Goal: Transaction & Acquisition: Book appointment/travel/reservation

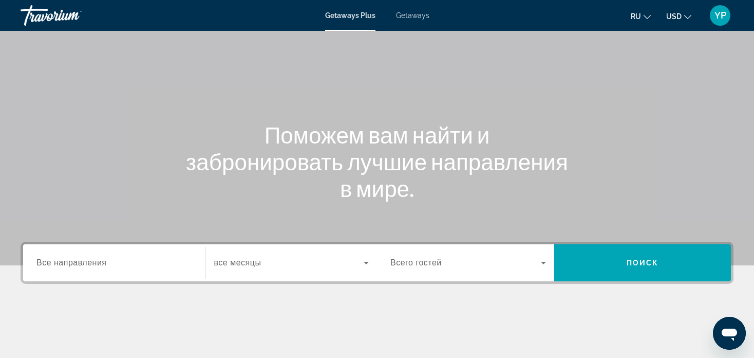
click at [92, 258] on span "Все направления" at bounding box center [71, 262] width 70 height 9
click at [92, 258] on input "Destination Все направления" at bounding box center [114, 263] width 156 height 12
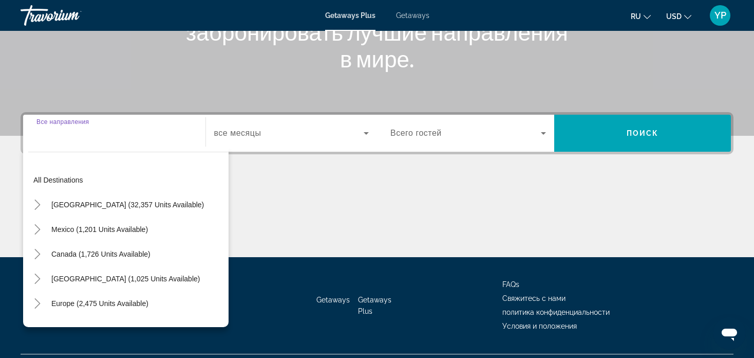
scroll to position [197, 0]
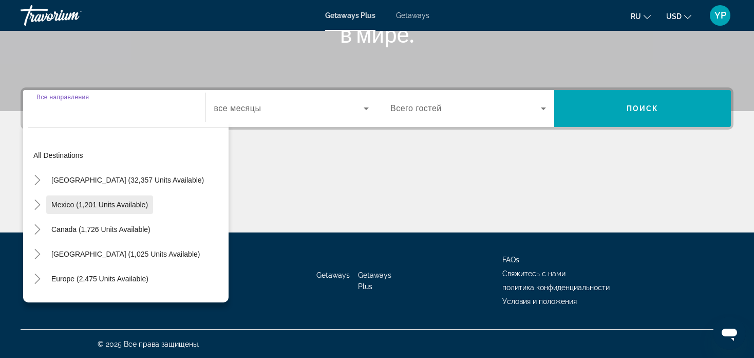
click at [121, 200] on span "Mexico (1,201 units available)" at bounding box center [99, 204] width 97 height 8
type input "**********"
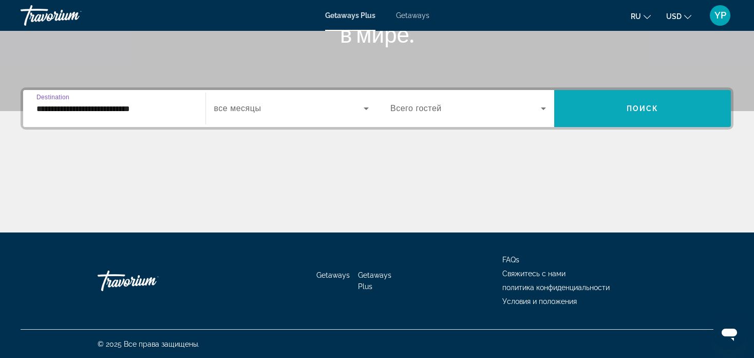
click at [696, 101] on span "Search widget" at bounding box center [642, 108] width 177 height 25
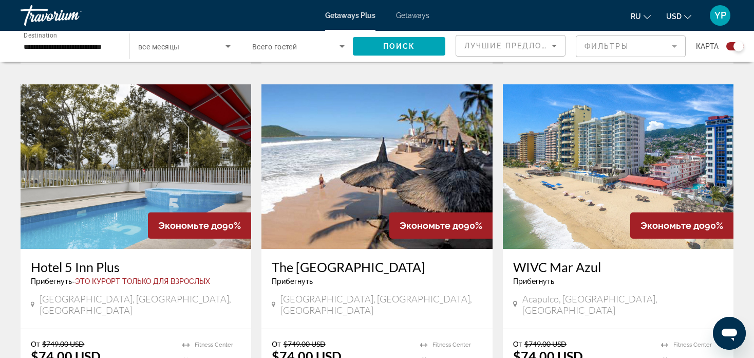
scroll to position [771, 0]
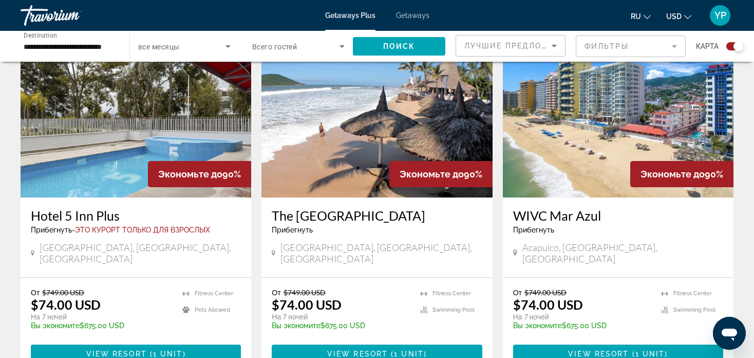
click at [340, 208] on h3 "The Palms Resort of Mazatlan" at bounding box center [377, 215] width 210 height 15
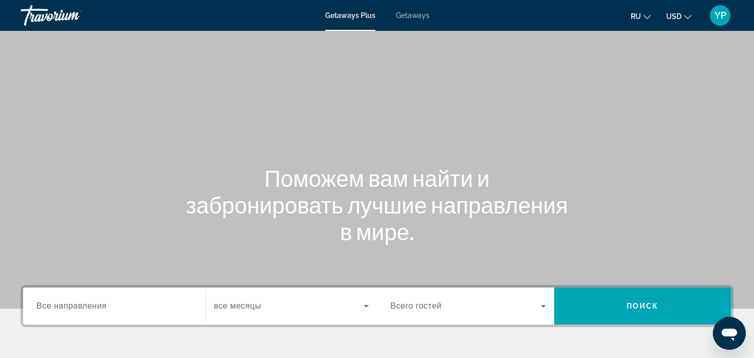
click at [131, 305] on input "Destination Все направления" at bounding box center [114, 306] width 156 height 12
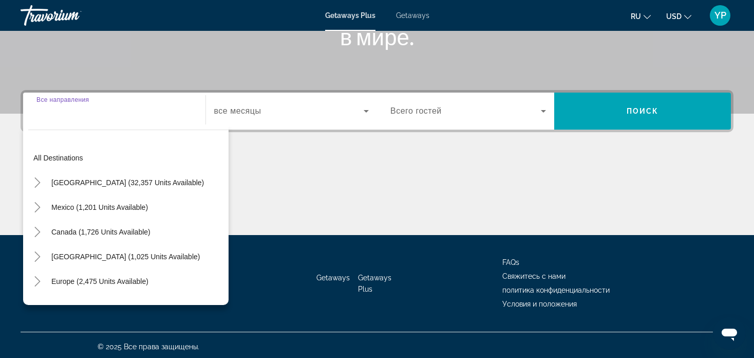
scroll to position [197, 0]
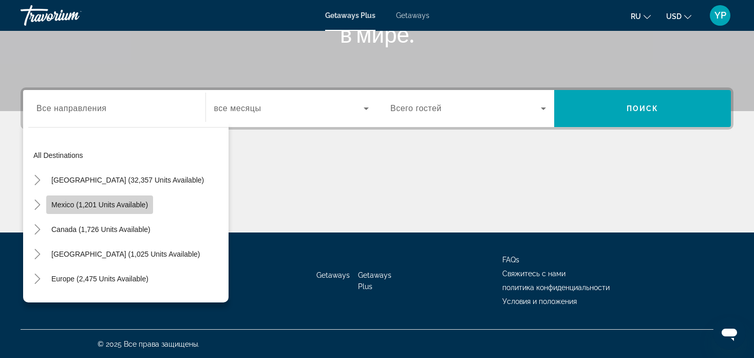
click at [117, 211] on span "Search widget" at bounding box center [99, 204] width 107 height 25
type input "**********"
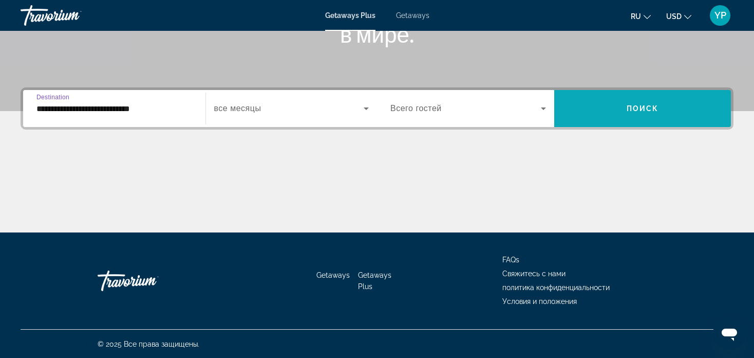
click at [680, 103] on span "Search widget" at bounding box center [642, 108] width 177 height 25
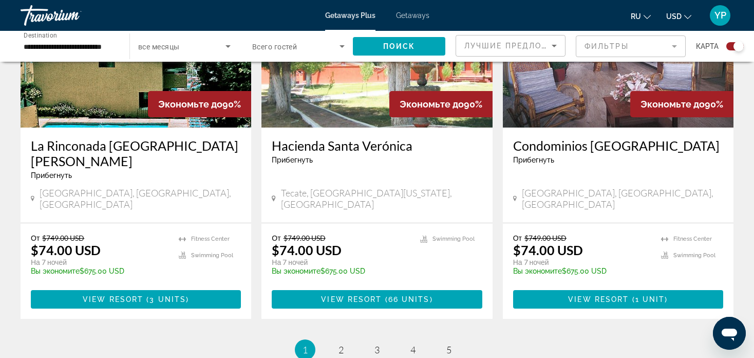
scroll to position [1541, 0]
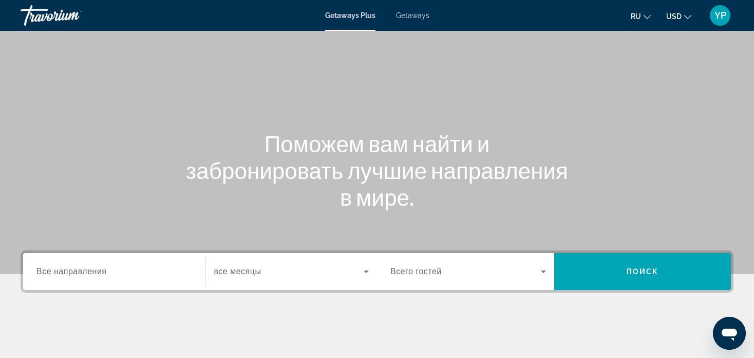
scroll to position [51, 0]
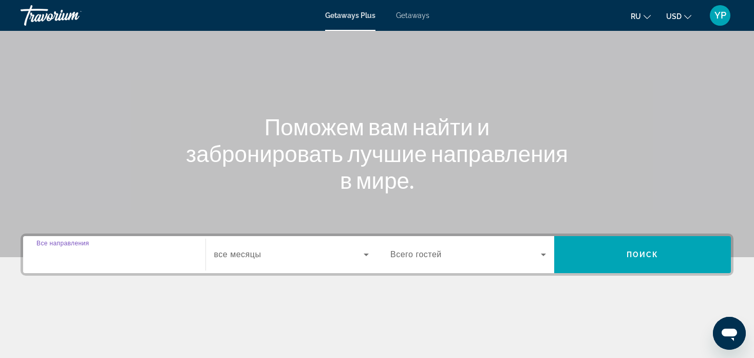
click at [110, 257] on input "Destination Все направления" at bounding box center [114, 255] width 156 height 12
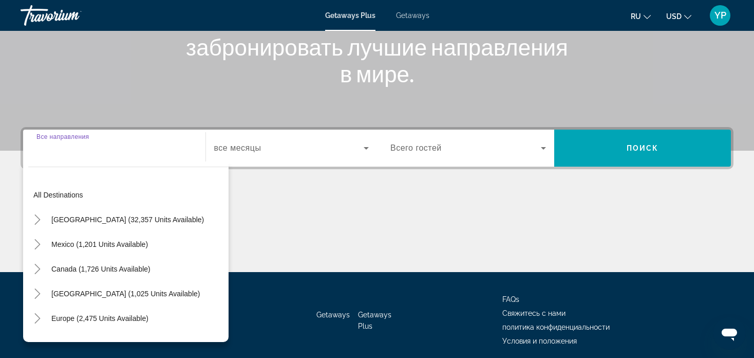
scroll to position [197, 0]
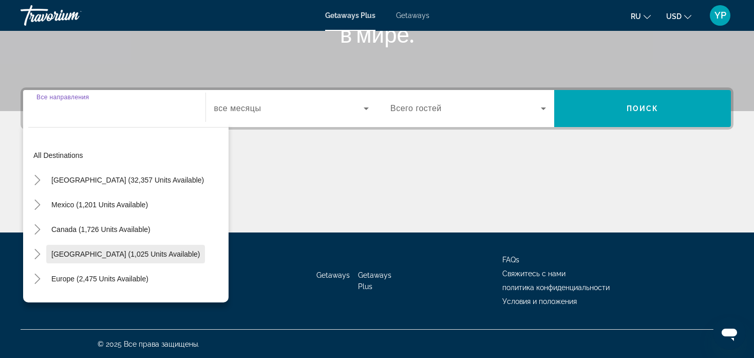
click at [121, 251] on span "[GEOGRAPHIC_DATA] (1,025 units available)" at bounding box center [125, 254] width 148 height 8
type input "**********"
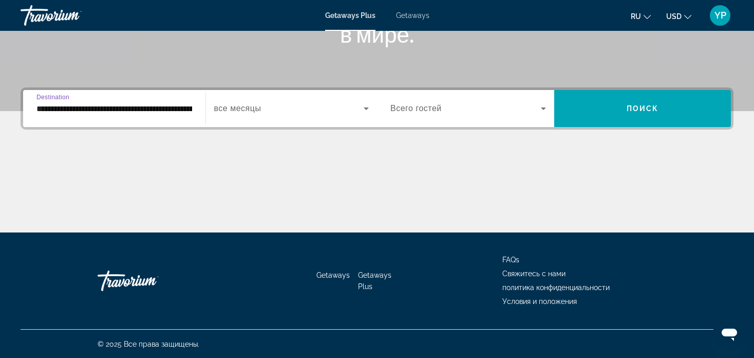
click at [363, 109] on icon "Search widget" at bounding box center [366, 108] width 12 height 12
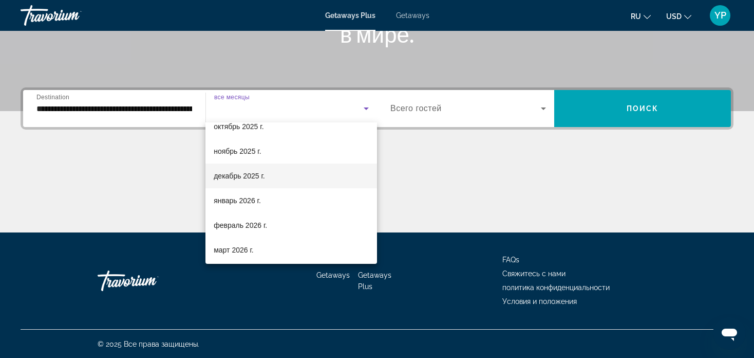
scroll to position [103, 0]
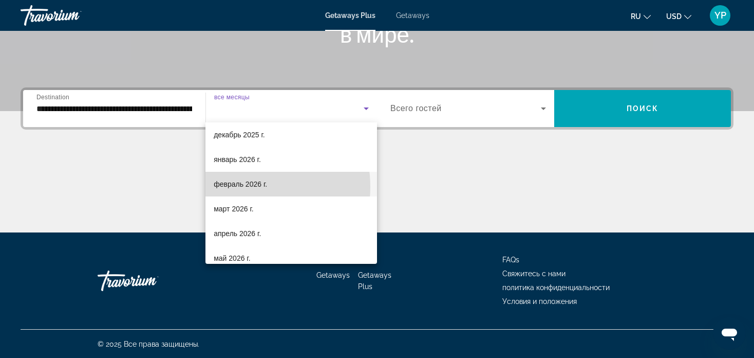
click at [246, 187] on span "февраль 2026 г." at bounding box center [240, 184] width 53 height 12
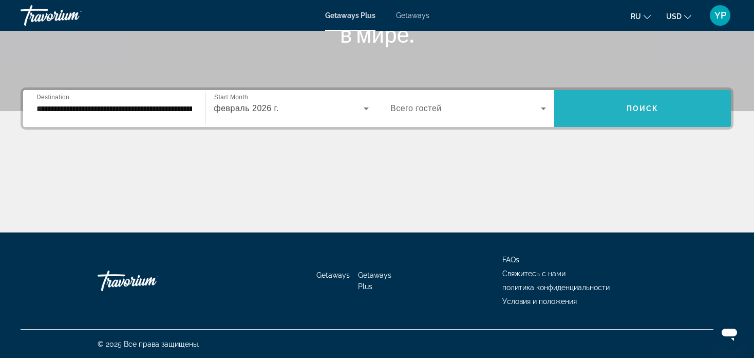
click at [673, 105] on span "Search widget" at bounding box center [642, 108] width 177 height 25
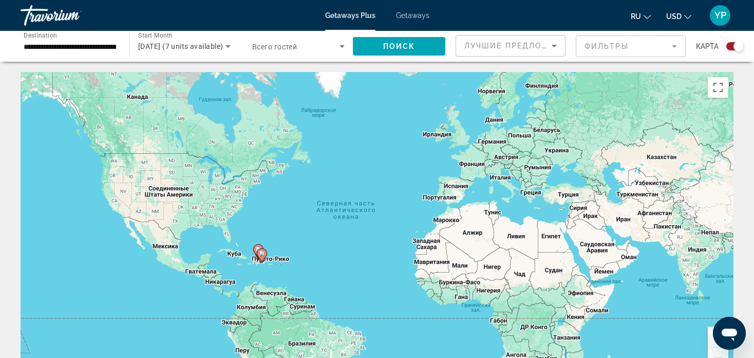
click at [551, 46] on icon "Sort by" at bounding box center [554, 46] width 12 height 12
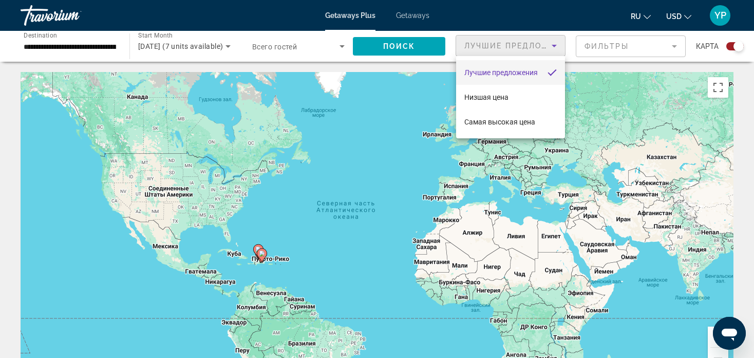
click at [672, 45] on div at bounding box center [377, 179] width 754 height 358
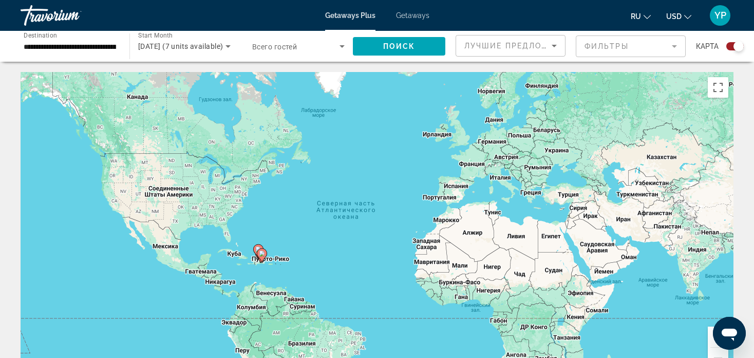
click at [676, 43] on mat-form-field "Фильтры" at bounding box center [631, 46] width 110 height 22
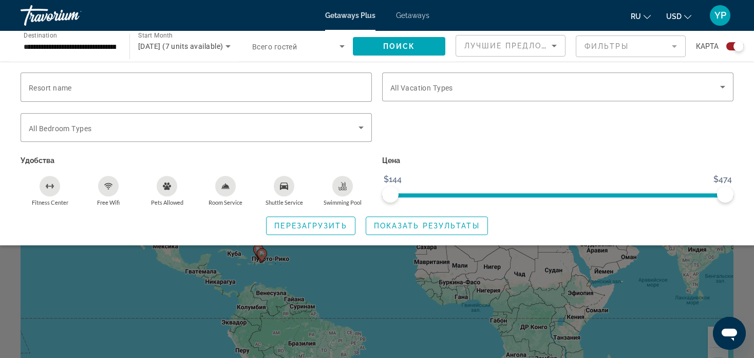
click at [231, 185] on div "Room Service" at bounding box center [225, 186] width 21 height 21
click at [457, 224] on span "Показать результаты" at bounding box center [427, 225] width 106 height 8
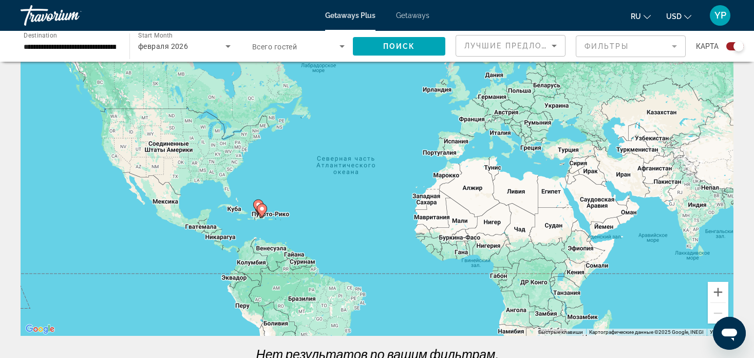
scroll to position [27, 0]
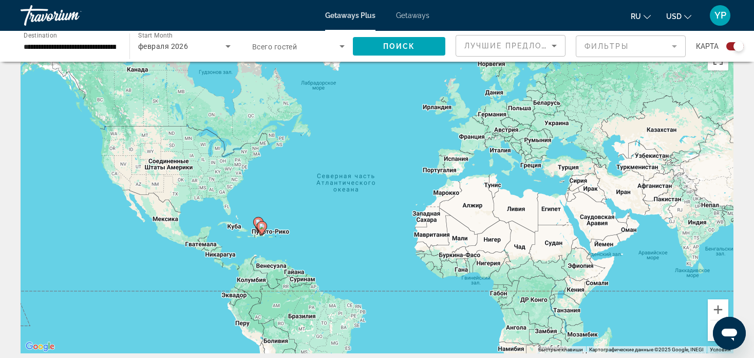
click at [221, 49] on div "февраля 2026" at bounding box center [181, 46] width 87 height 12
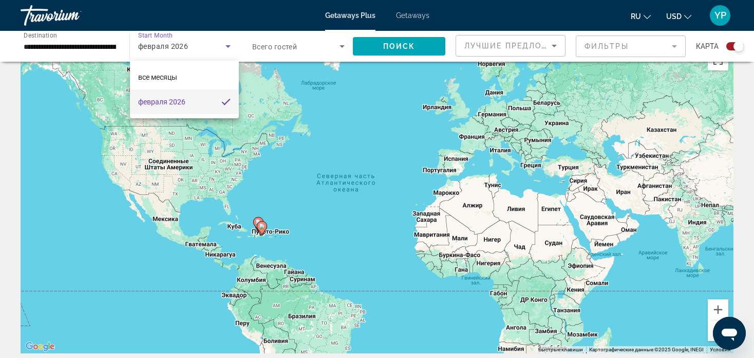
click at [228, 95] on mat-option "февраля 2026" at bounding box center [184, 101] width 109 height 25
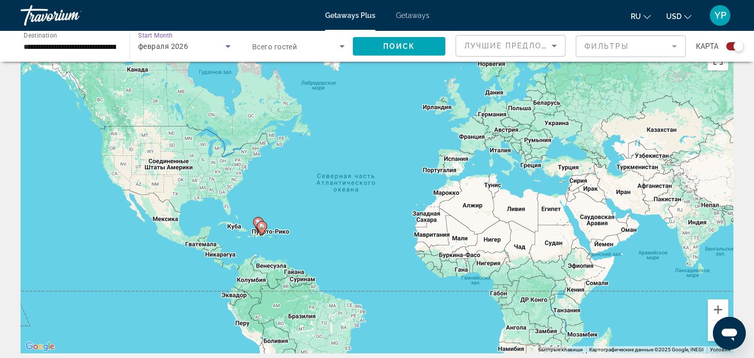
click at [225, 40] on div "февраля 2026" at bounding box center [184, 46] width 92 height 29
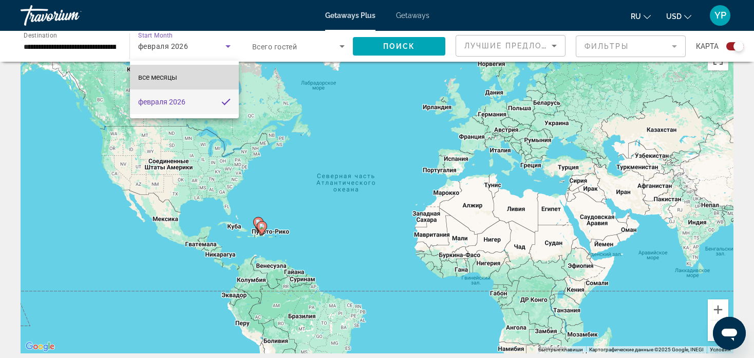
click at [216, 73] on mat-option "все месяцы" at bounding box center [184, 77] width 109 height 25
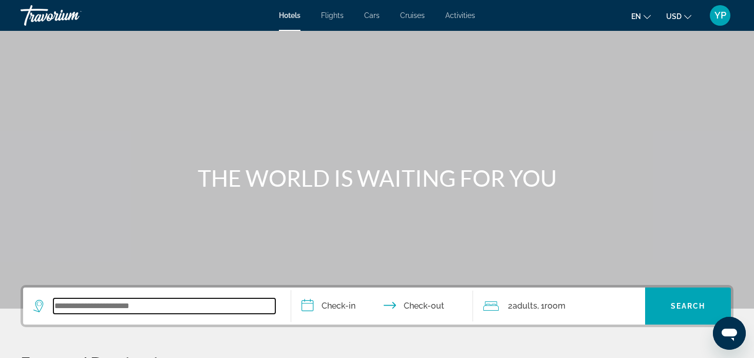
click at [158, 311] on input "Search widget" at bounding box center [164, 305] width 222 height 15
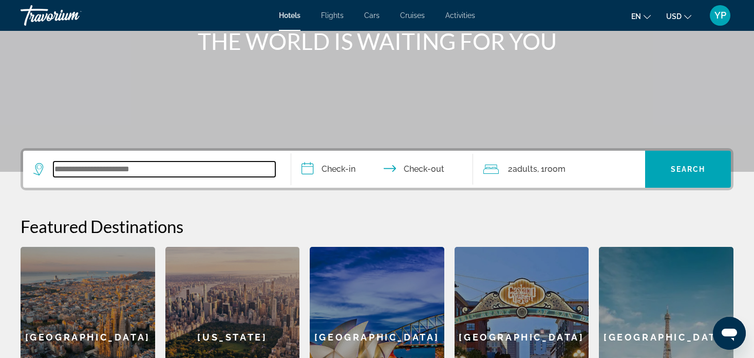
scroll to position [251, 0]
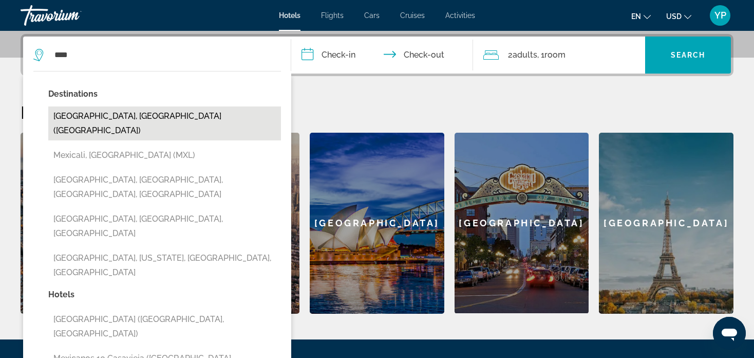
click at [164, 110] on button "Mexico City, Mexico (MEX)" at bounding box center [164, 123] width 233 height 34
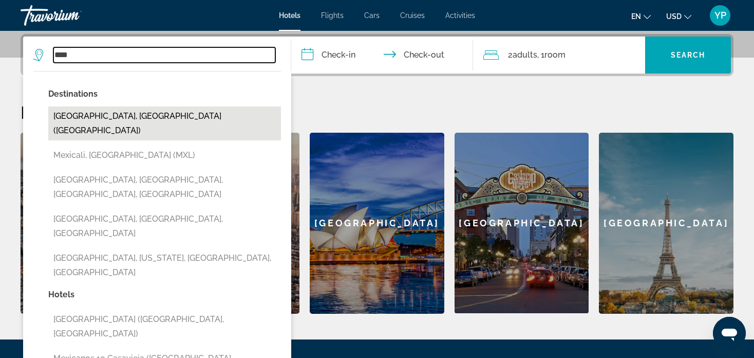
type input "**********"
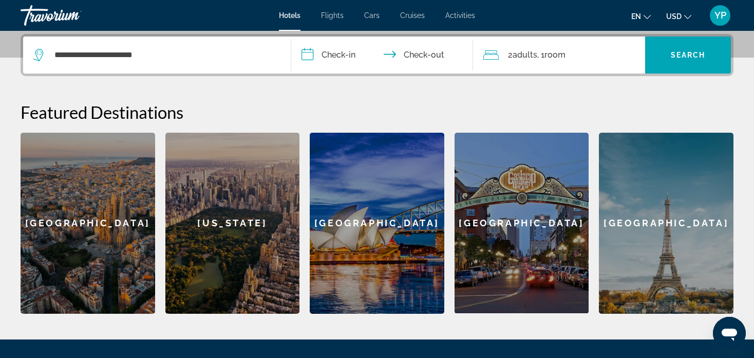
click at [337, 58] on input "**********" at bounding box center [384, 56] width 187 height 40
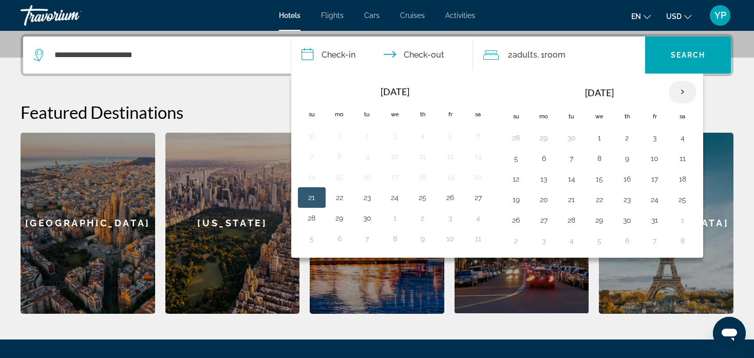
click at [685, 91] on th "Next month" at bounding box center [683, 92] width 28 height 23
click at [521, 159] on button "1" at bounding box center [516, 158] width 16 height 14
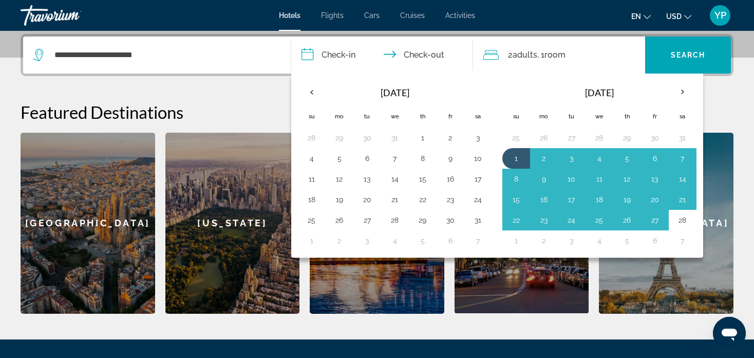
click at [684, 221] on button "28" at bounding box center [683, 220] width 16 height 14
type input "**********"
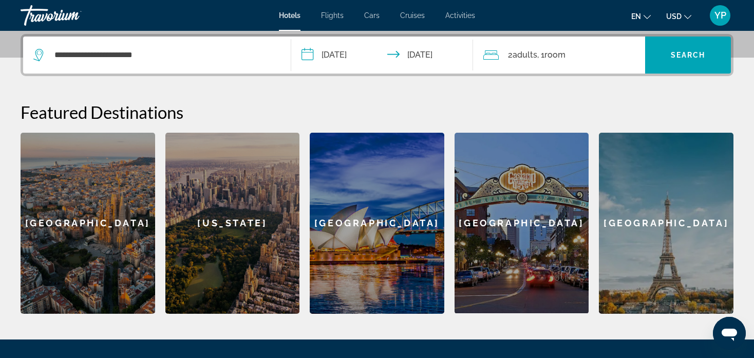
click at [530, 56] on span "Adults" at bounding box center [525, 55] width 25 height 10
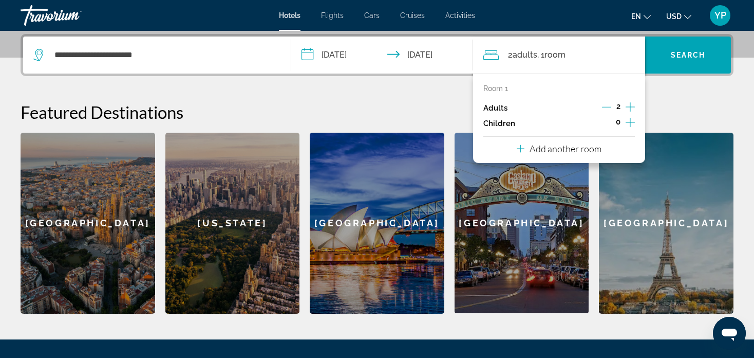
click at [609, 105] on icon "Decrement adults" at bounding box center [606, 106] width 9 height 9
click at [629, 121] on icon "Increment children" at bounding box center [630, 122] width 9 height 12
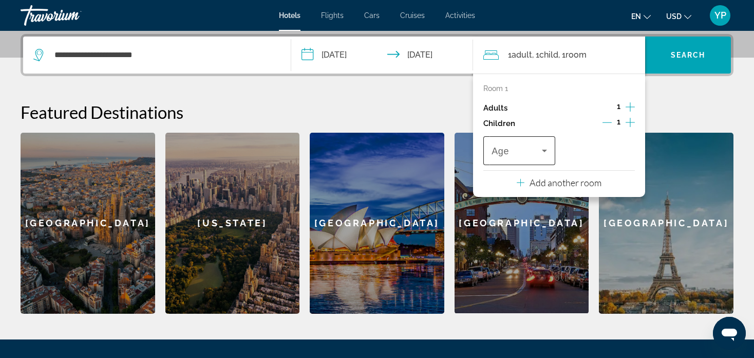
click at [548, 149] on icon "Travelers: 1 adult, 1 child" at bounding box center [544, 150] width 12 height 12
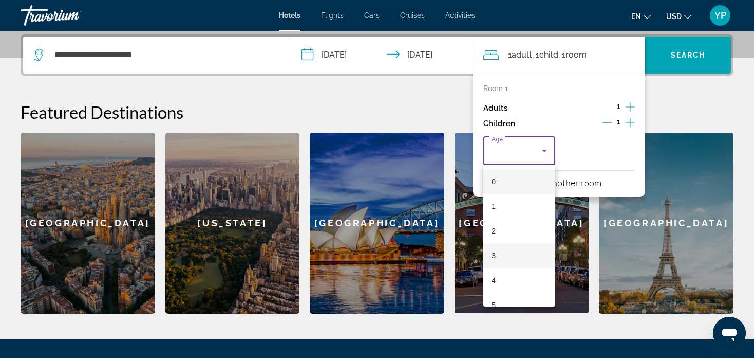
scroll to position [51, 0]
click at [505, 250] on mat-option "5" at bounding box center [520, 253] width 72 height 25
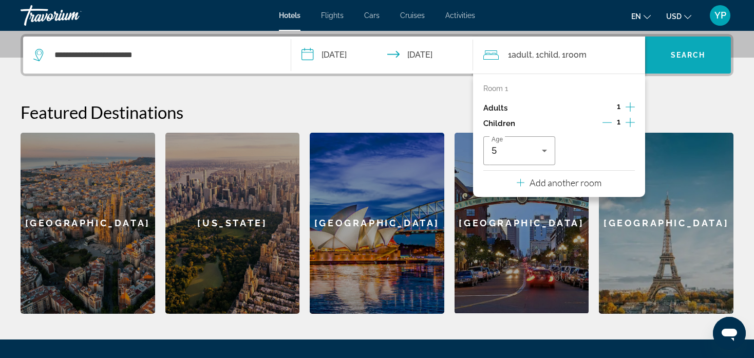
click at [702, 52] on span "Search" at bounding box center [688, 55] width 35 height 8
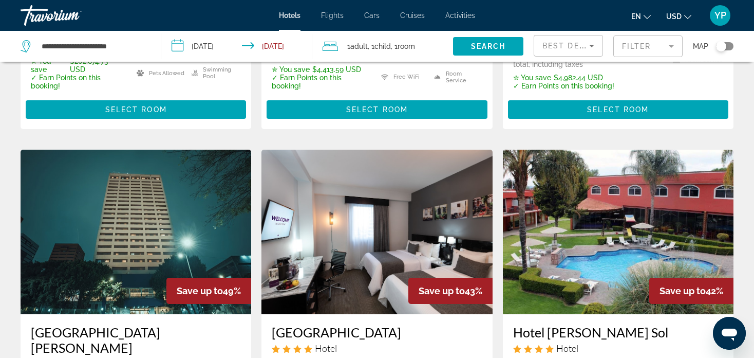
scroll to position [360, 0]
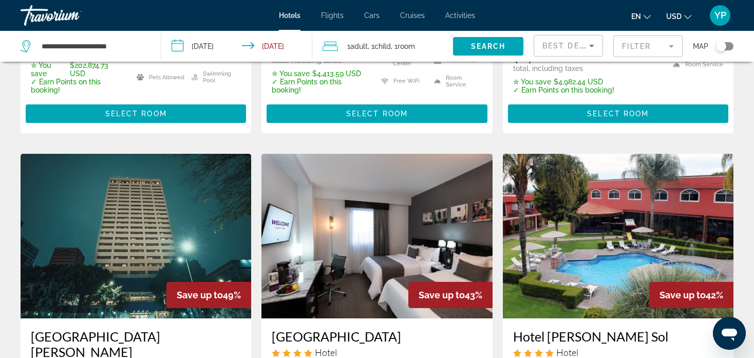
click at [670, 41] on mat-form-field "Filter" at bounding box center [647, 46] width 69 height 22
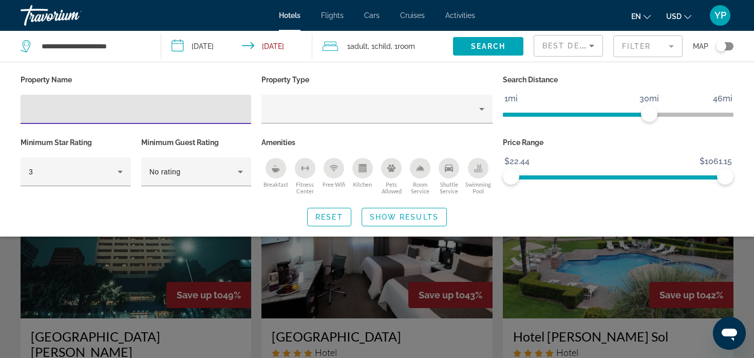
click at [278, 166] on icon "Breakfast" at bounding box center [276, 168] width 8 height 8
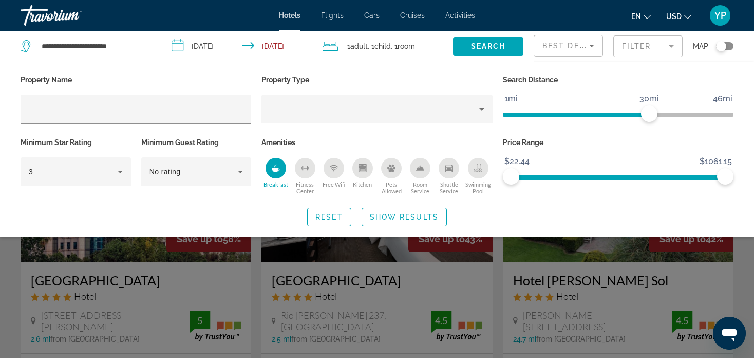
click at [487, 165] on div "Swimming Pool" at bounding box center [478, 168] width 21 height 21
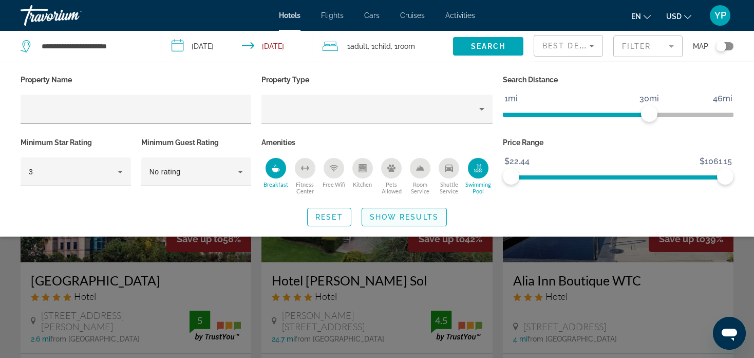
click at [402, 213] on span "Show Results" at bounding box center [404, 217] width 69 height 8
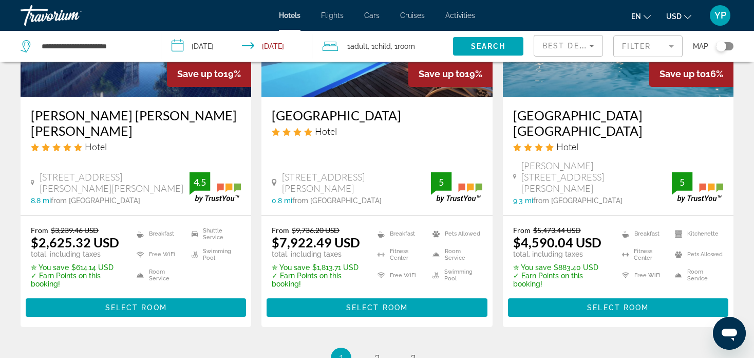
scroll to position [1387, 0]
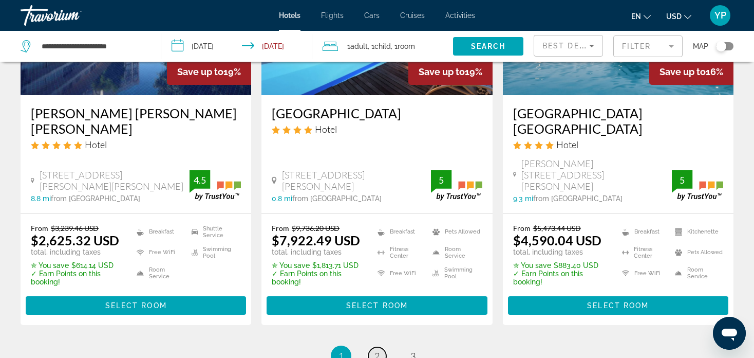
click at [376, 350] on span "2" at bounding box center [377, 355] width 5 height 11
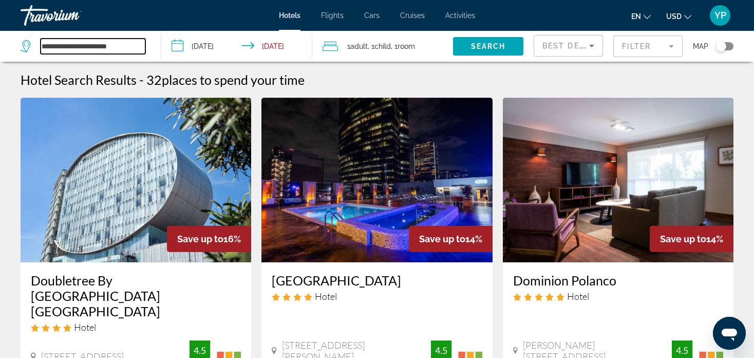
click at [134, 48] on input "**********" at bounding box center [93, 46] width 105 height 15
type input "*"
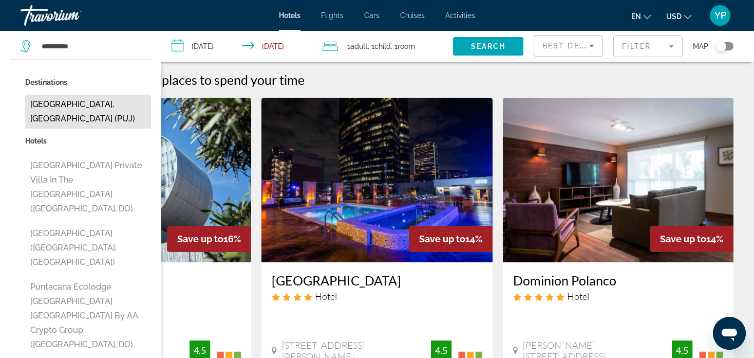
click at [104, 117] on button "Punta Cana, Dominican Republic (PUJ)" at bounding box center [88, 112] width 126 height 34
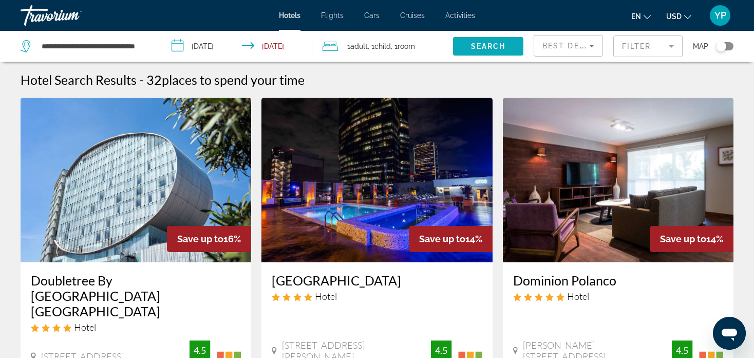
click at [511, 43] on span "Search widget" at bounding box center [488, 46] width 70 height 25
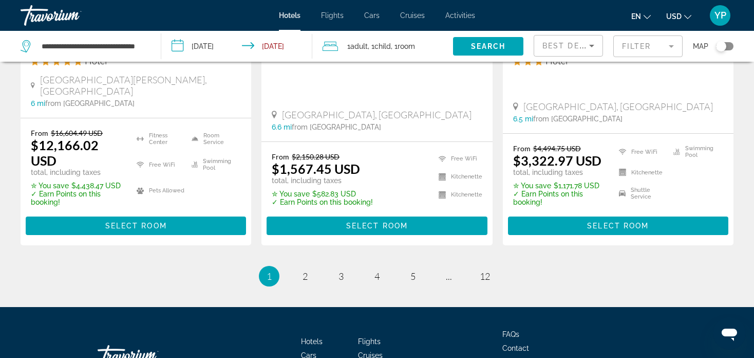
scroll to position [1490, 0]
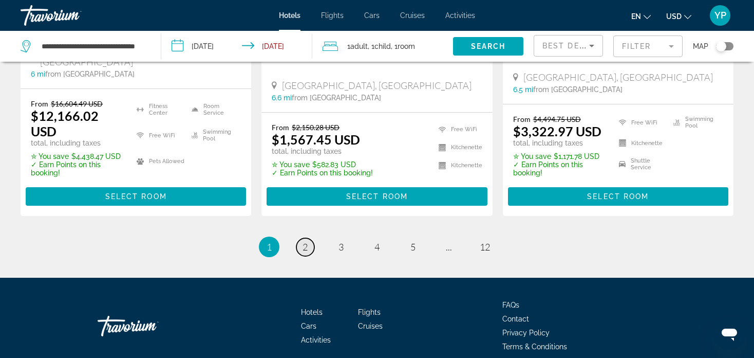
click at [306, 241] on span "2" at bounding box center [305, 246] width 5 height 11
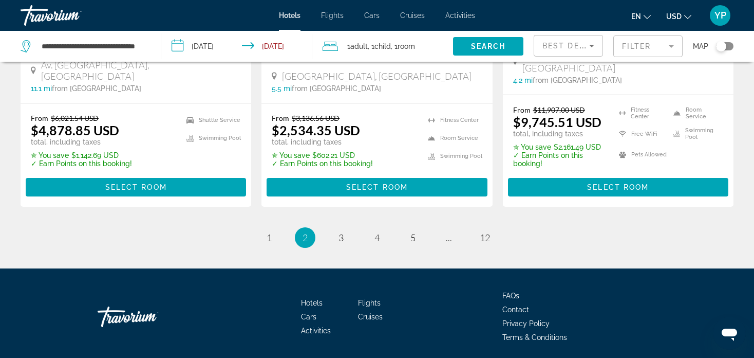
scroll to position [1490, 0]
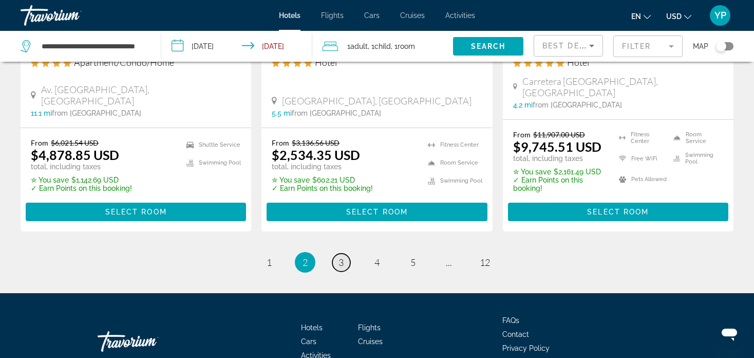
click at [342, 256] on span "3" at bounding box center [341, 261] width 5 height 11
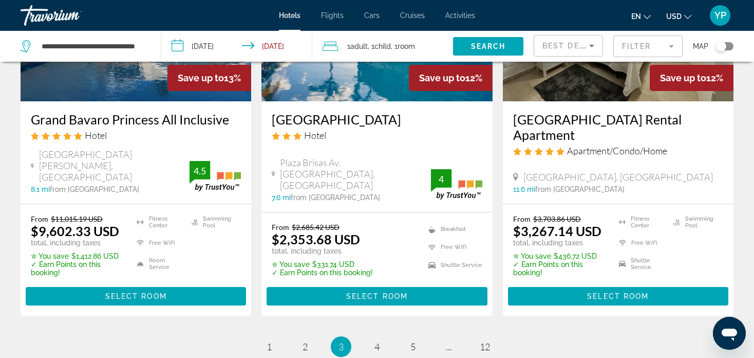
scroll to position [1490, 0]
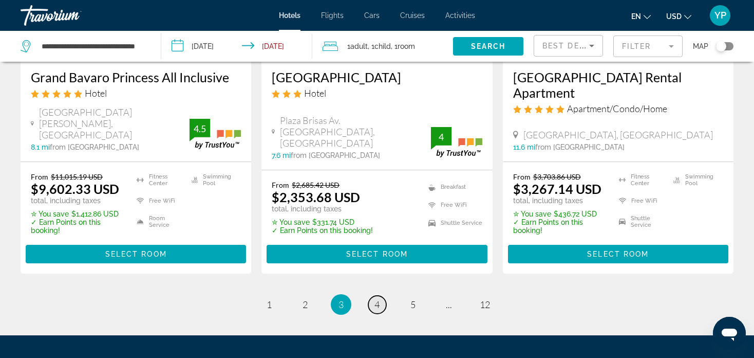
click at [378, 299] on span "4" at bounding box center [377, 304] width 5 height 11
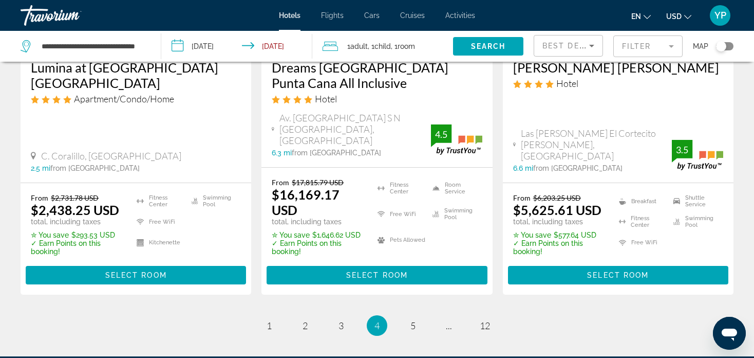
scroll to position [1439, 0]
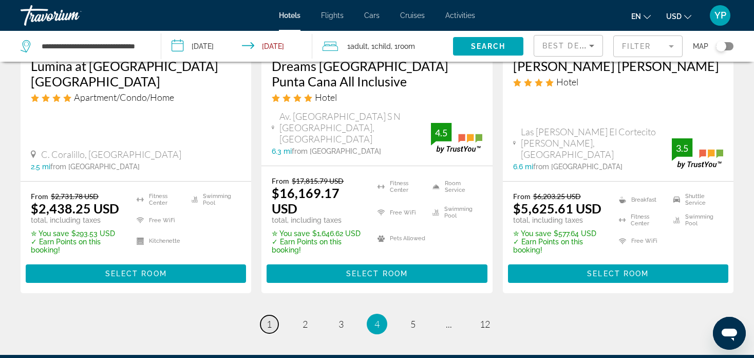
click at [271, 318] on span "1" at bounding box center [269, 323] width 5 height 11
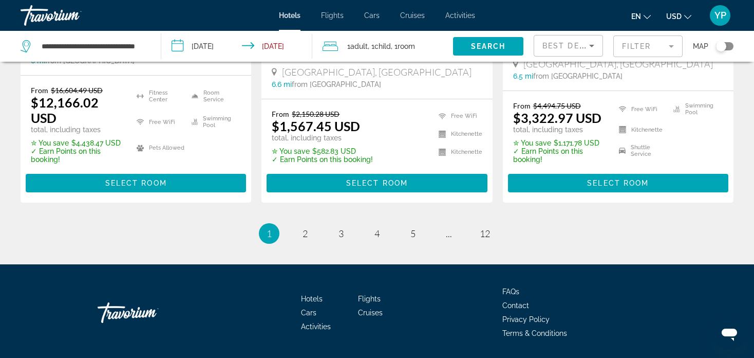
scroll to position [1527, 0]
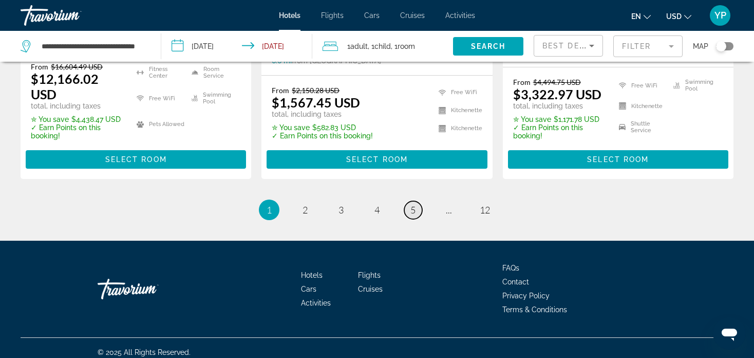
click at [414, 208] on link "page 5" at bounding box center [413, 210] width 18 height 18
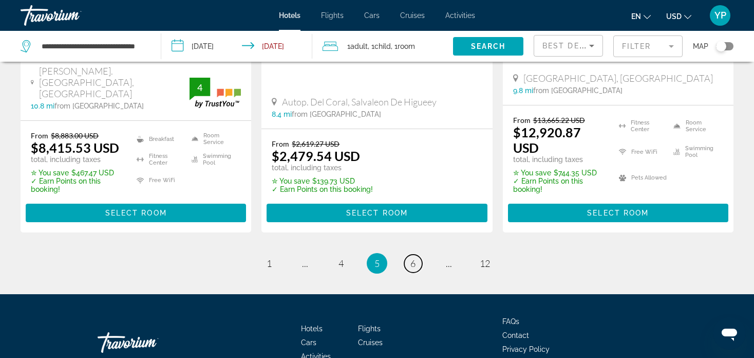
scroll to position [1511, 0]
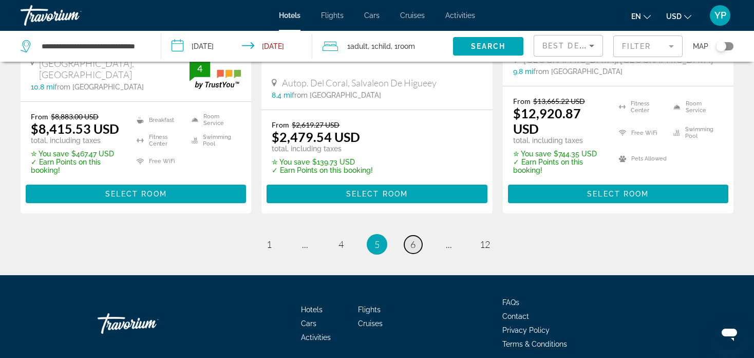
click at [414, 238] on span "6" at bounding box center [413, 243] width 5 height 11
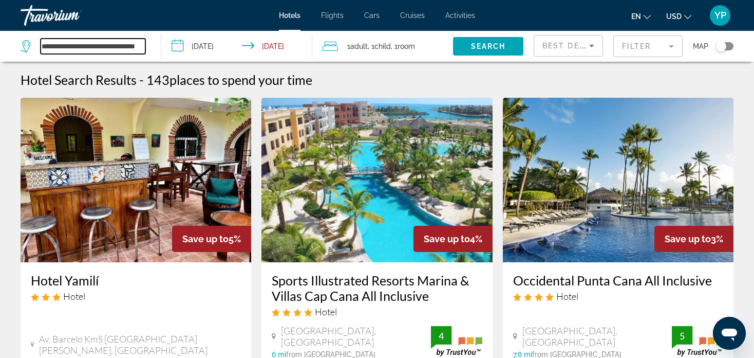
click at [114, 48] on input "**********" at bounding box center [93, 46] width 105 height 15
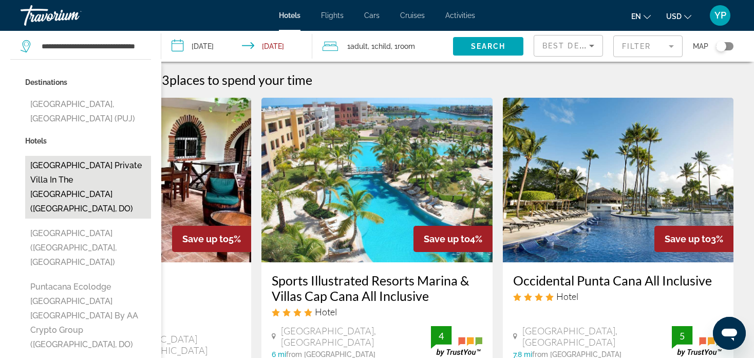
click at [100, 195] on button "Punta Cana Villa Waterfall Private Villa in The Dominincan Republic (Punta Cana…" at bounding box center [88, 187] width 126 height 63
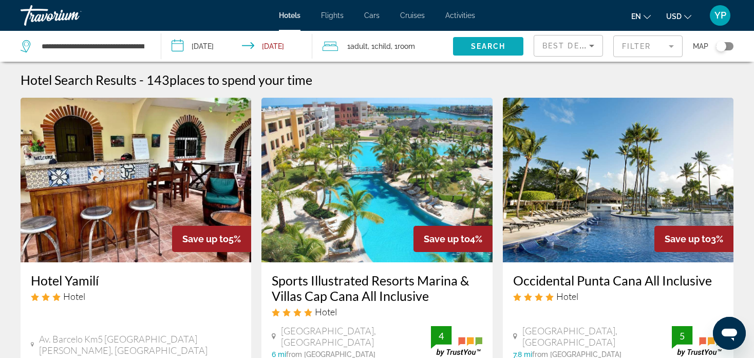
click at [481, 47] on span "Search" at bounding box center [488, 46] width 35 height 8
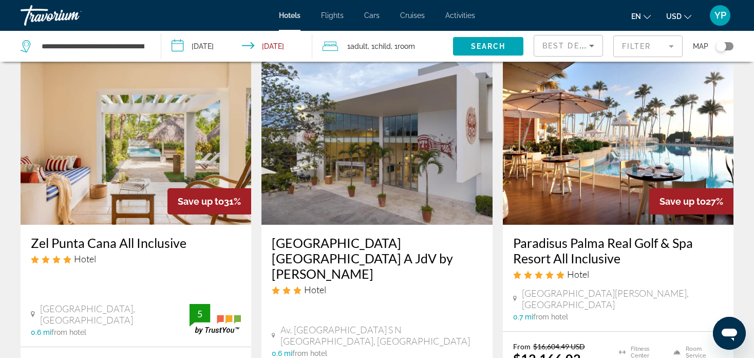
scroll to position [1275, 0]
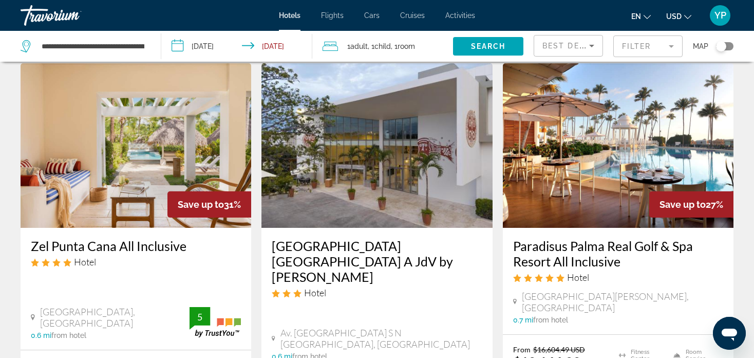
click at [150, 40] on div "**********" at bounding box center [86, 46] width 130 height 31
click at [138, 42] on input "**********" at bounding box center [93, 46] width 105 height 15
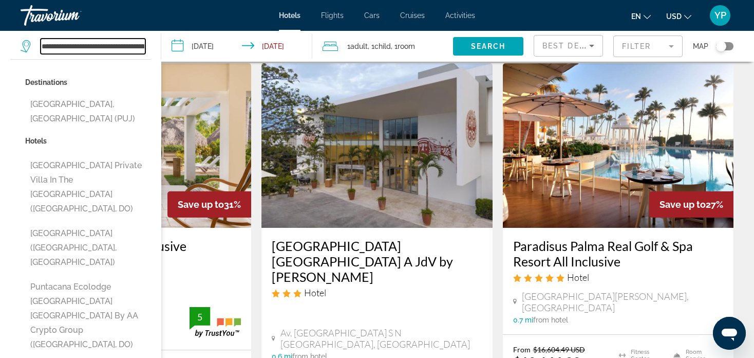
click at [140, 44] on input "**********" at bounding box center [93, 46] width 105 height 15
drag, startPoint x: 138, startPoint y: 42, endPoint x: -27, endPoint y: 17, distance: 166.8
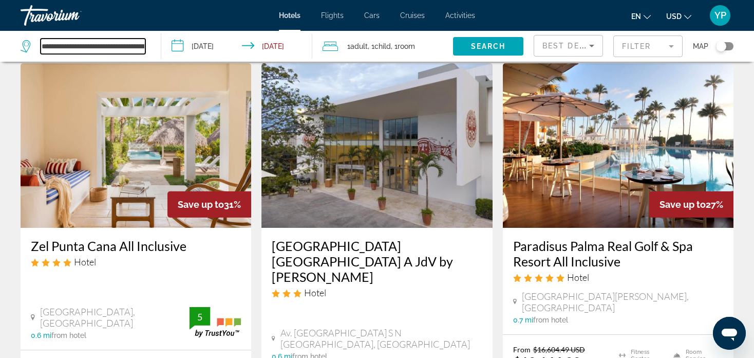
type input "**********"
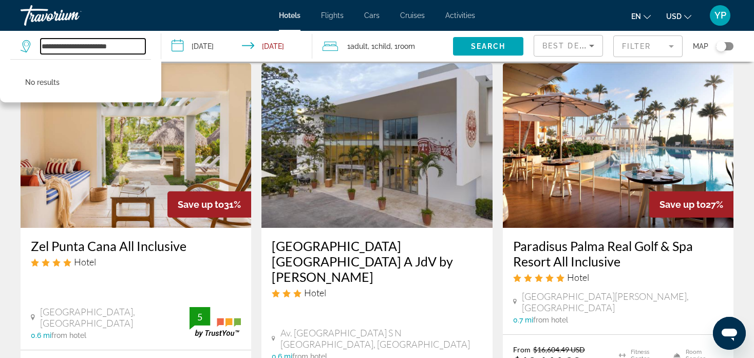
drag, startPoint x: 129, startPoint y: 45, endPoint x: -3, endPoint y: 34, distance: 132.5
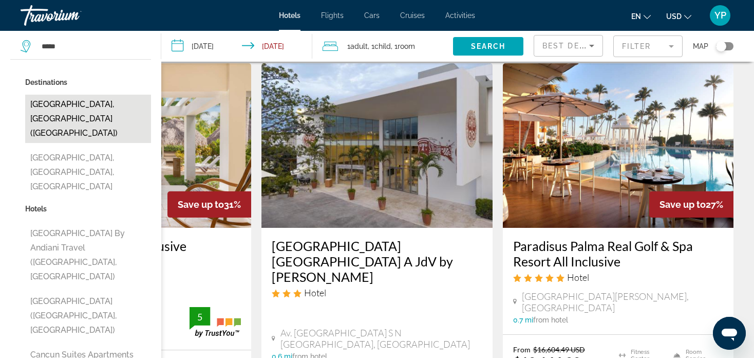
click at [79, 106] on button "Cancun, Mexico (CUN)" at bounding box center [88, 119] width 126 height 48
type input "**********"
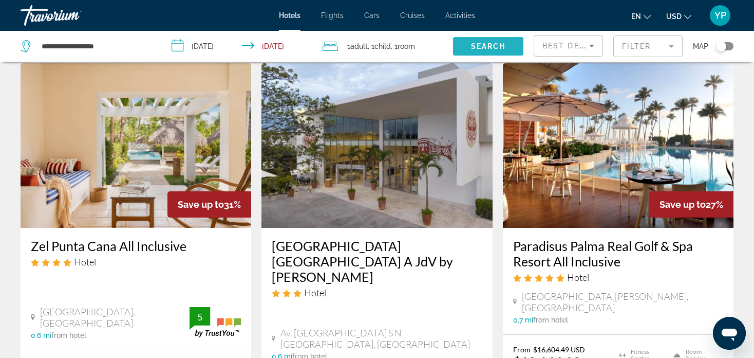
click at [491, 42] on span "Search" at bounding box center [488, 46] width 35 height 8
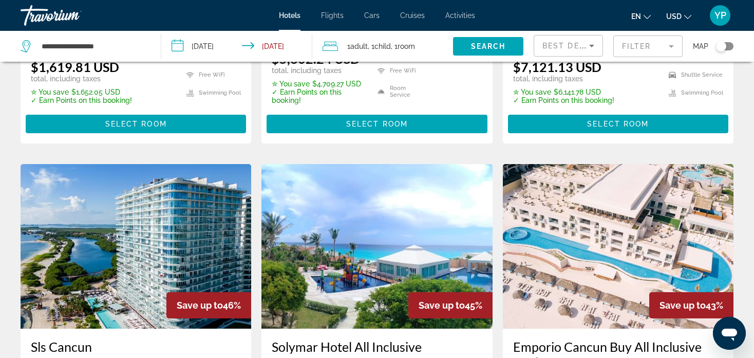
scroll to position [1028, 0]
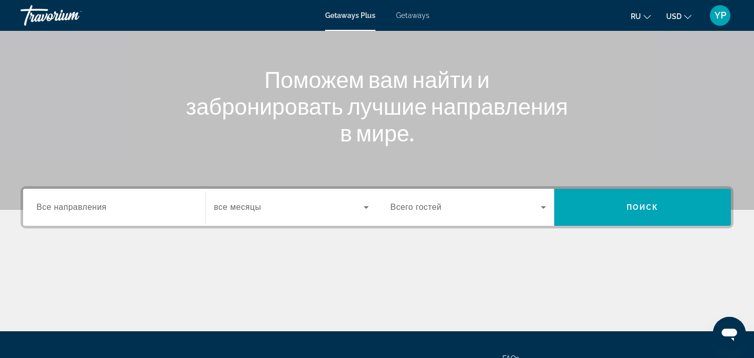
scroll to position [103, 0]
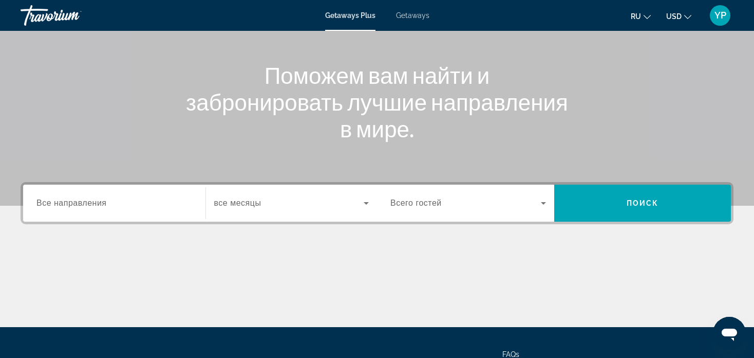
click at [104, 215] on div "Destination Все направления" at bounding box center [114, 202] width 172 height 37
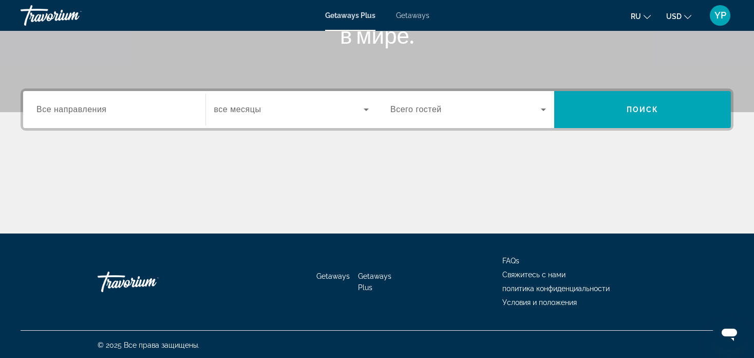
scroll to position [197, 0]
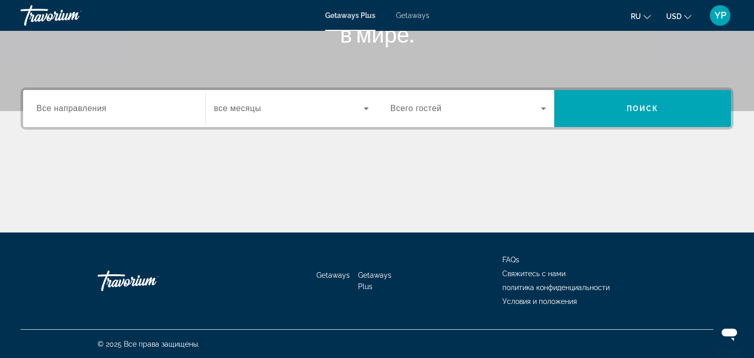
click at [94, 96] on div "Search widget" at bounding box center [114, 108] width 156 height 29
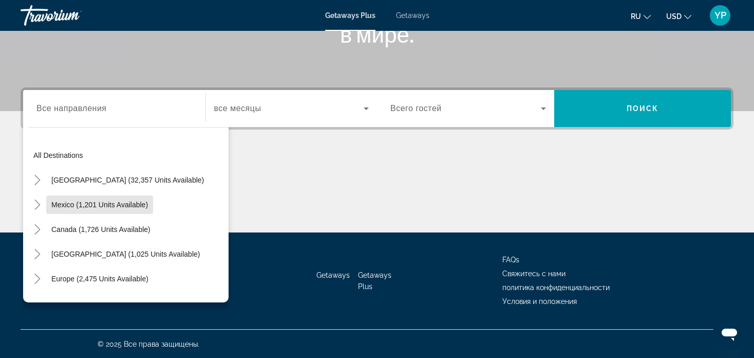
click at [121, 198] on button "Mexico (1,201 units available)" at bounding box center [99, 204] width 107 height 18
type input "**********"
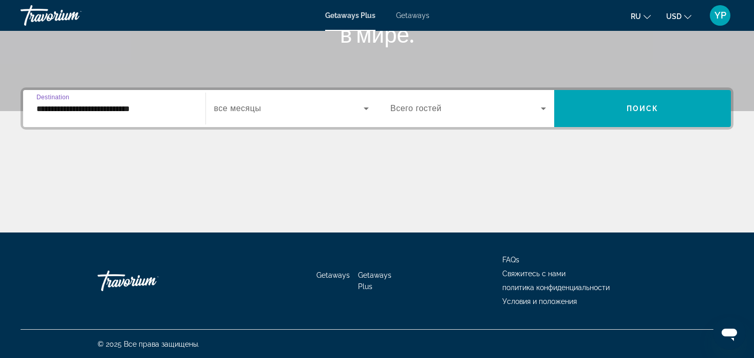
click at [368, 105] on icon "Search widget" at bounding box center [366, 108] width 12 height 12
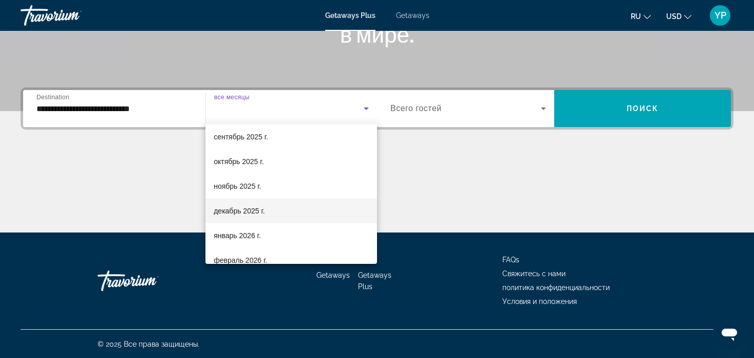
scroll to position [51, 0]
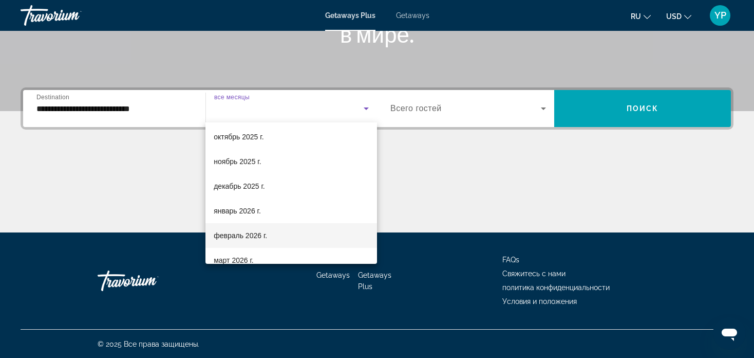
click at [250, 237] on span "февраль 2026 г." at bounding box center [240, 235] width 53 height 12
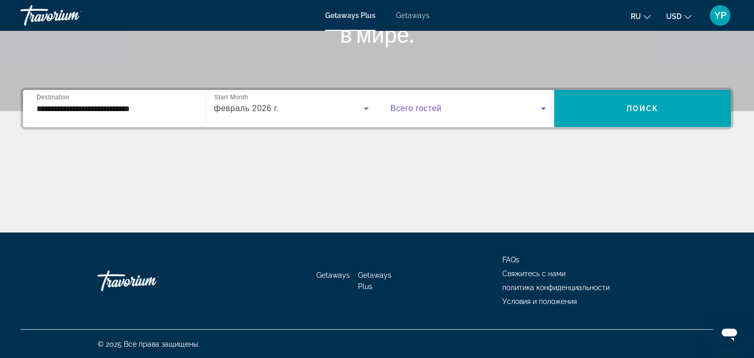
click at [548, 108] on icon "Search widget" at bounding box center [543, 108] width 12 height 12
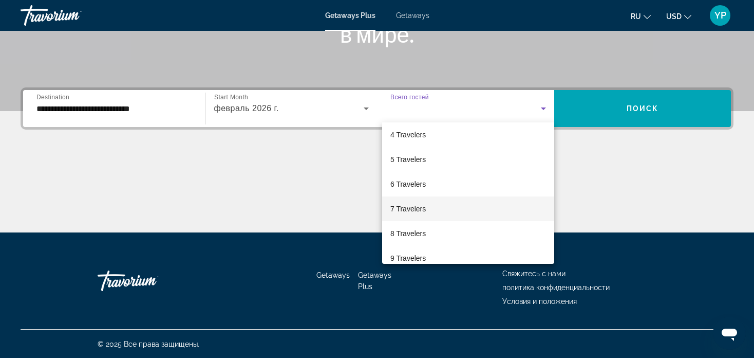
scroll to position [0, 0]
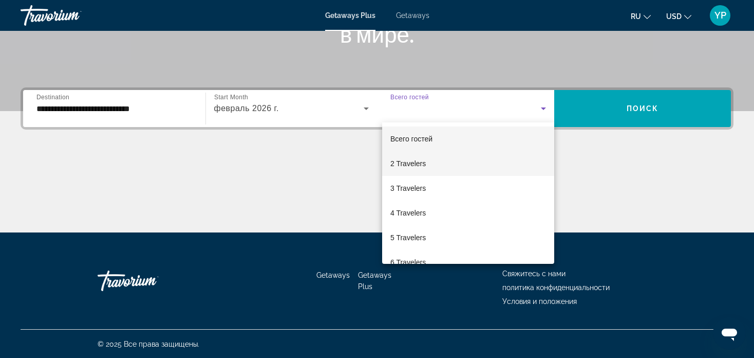
click at [433, 165] on mat-option "2 Travelers" at bounding box center [468, 163] width 172 height 25
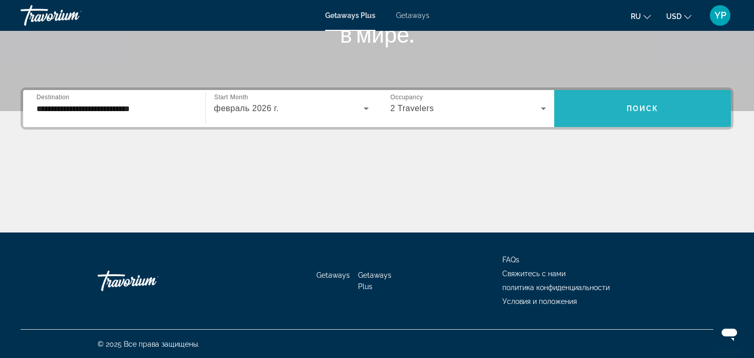
click at [656, 103] on button "Поиск" at bounding box center [642, 108] width 177 height 37
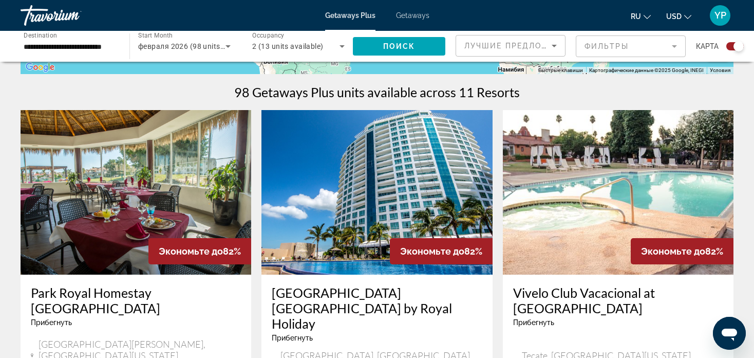
scroll to position [360, 0]
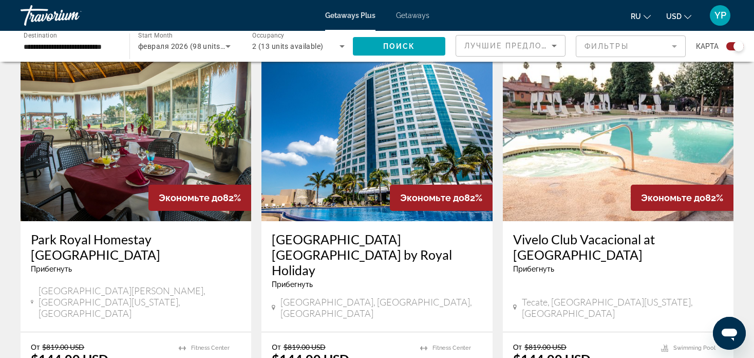
click at [419, 237] on h3 "[GEOGRAPHIC_DATA] [GEOGRAPHIC_DATA] by Royal Holiday" at bounding box center [377, 254] width 210 height 46
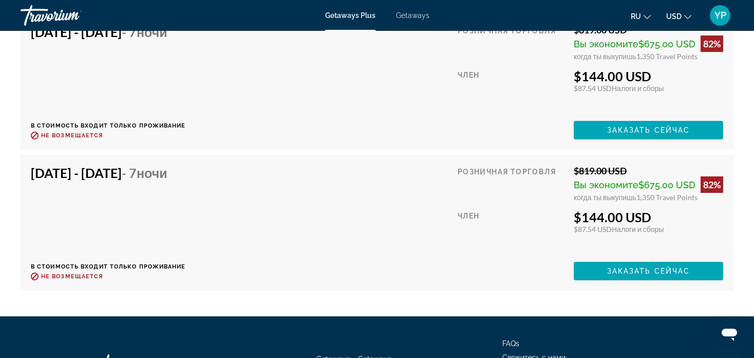
scroll to position [2875, 0]
